Goal: Information Seeking & Learning: Learn about a topic

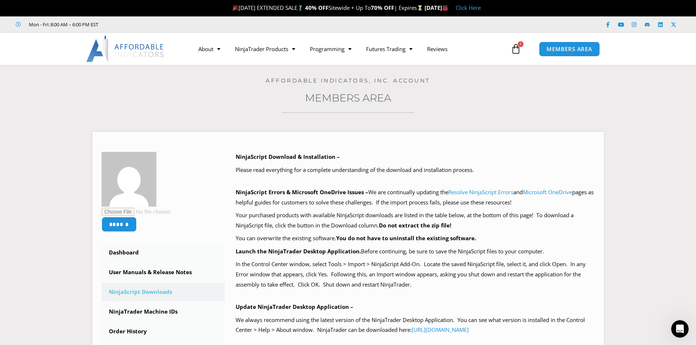
click at [481, 7] on link "Click Here" at bounding box center [468, 7] width 25 height 7
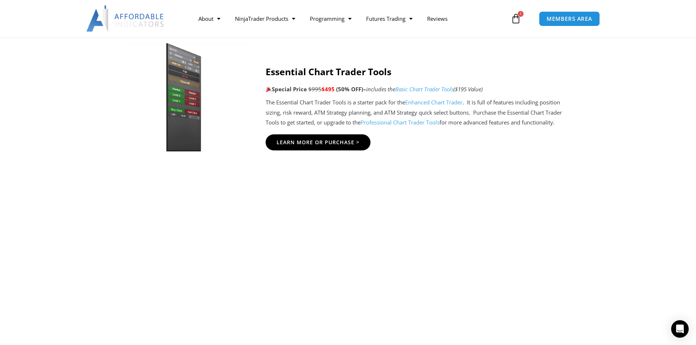
scroll to position [621, 0]
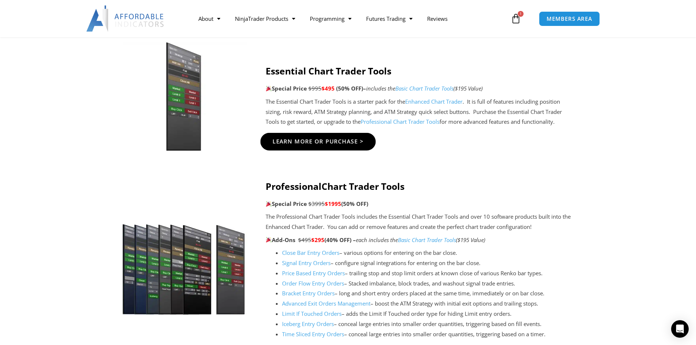
click at [347, 143] on span "Learn More Or Purchase >" at bounding box center [317, 141] width 91 height 5
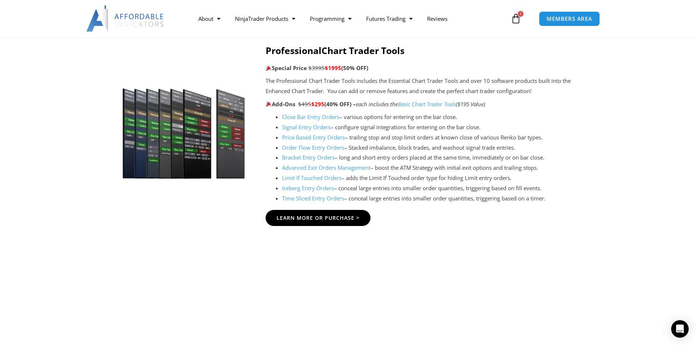
scroll to position [804, 0]
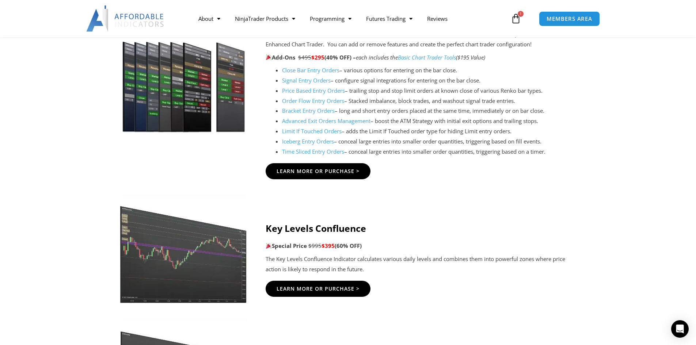
click at [307, 132] on link "Limit If Touched Orders" at bounding box center [312, 131] width 60 height 7
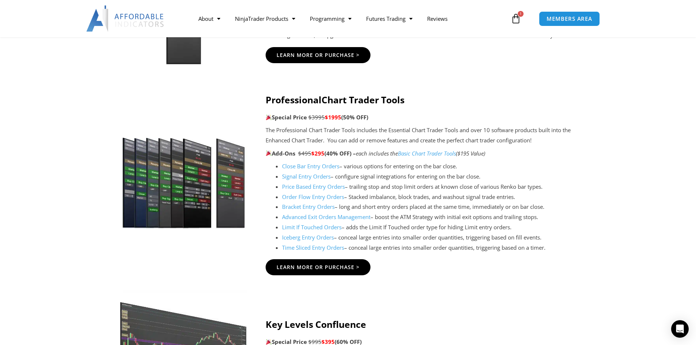
scroll to position [694, 0]
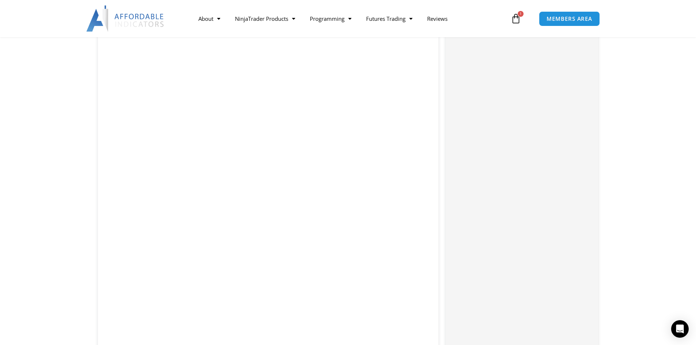
scroll to position [1169, 0]
